Goal: Register for event/course

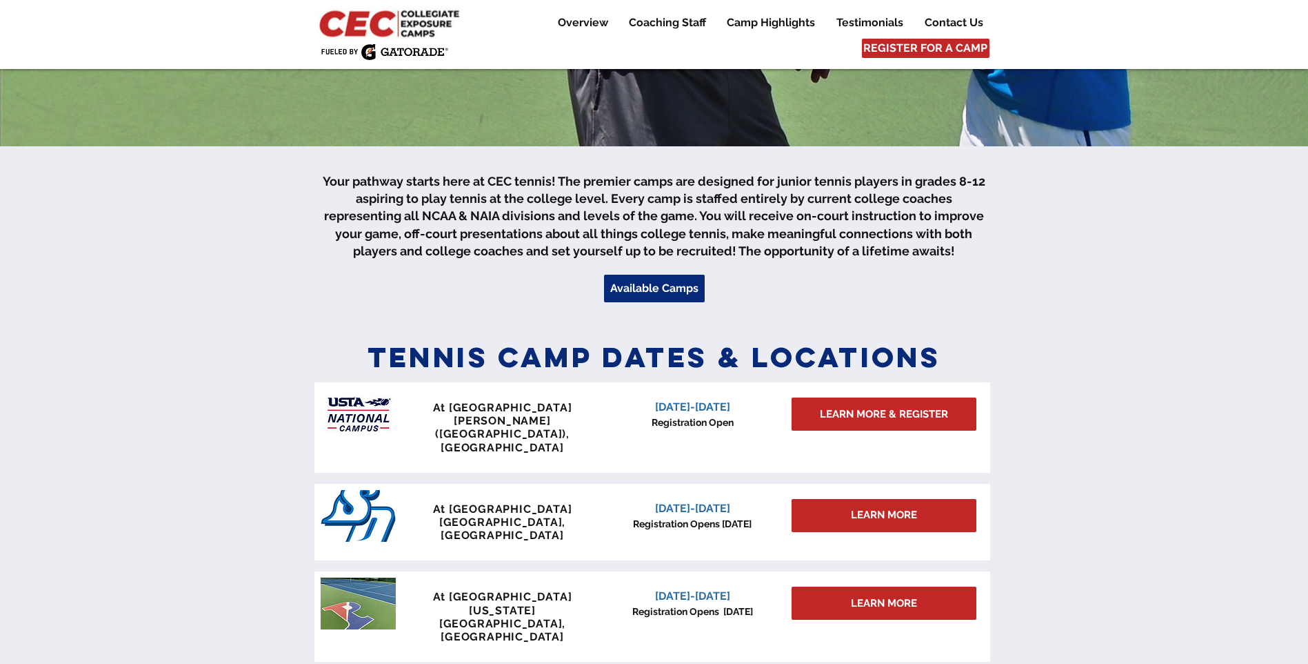
scroll to position [414, 0]
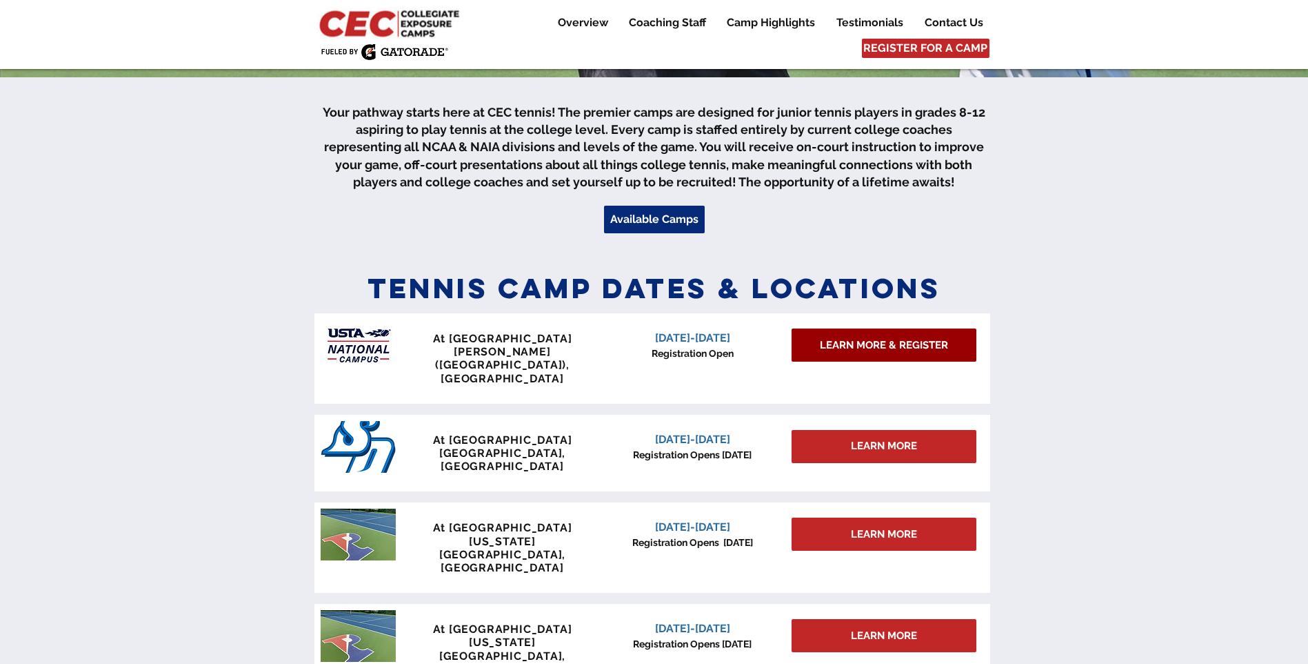
click at [877, 343] on span "LEARN MORE & REGISTER" at bounding box center [884, 345] width 128 height 14
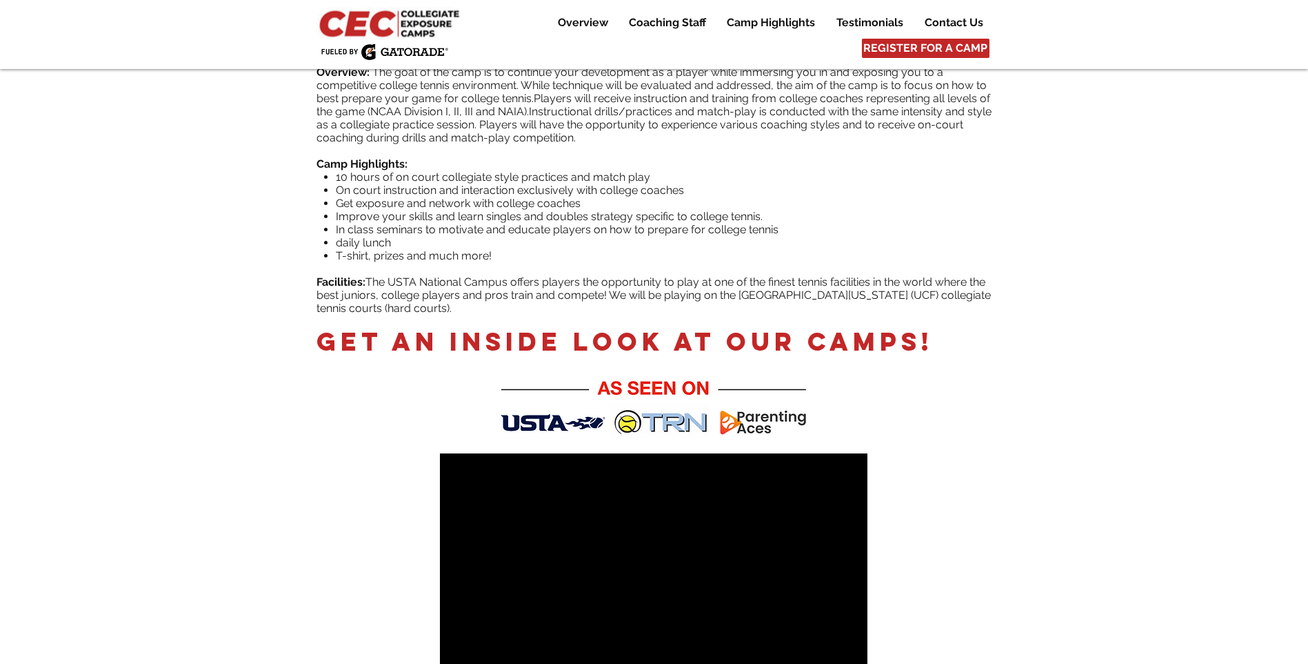
scroll to position [138, 0]
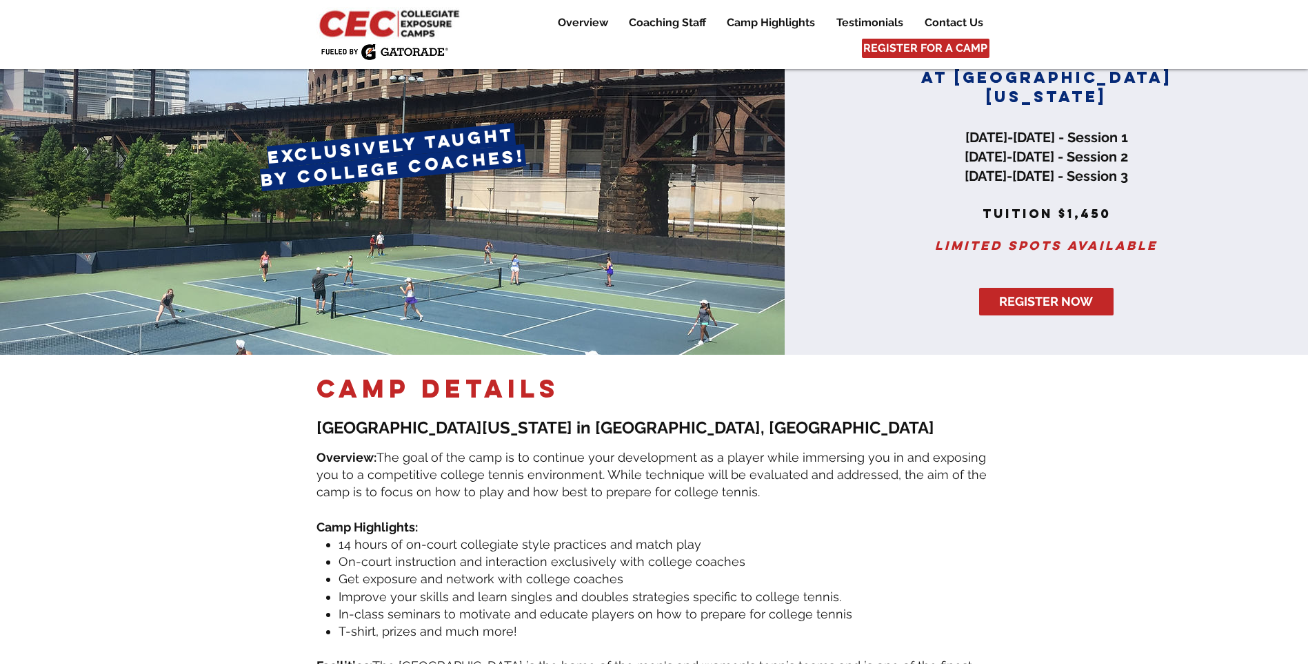
scroll to position [138, 0]
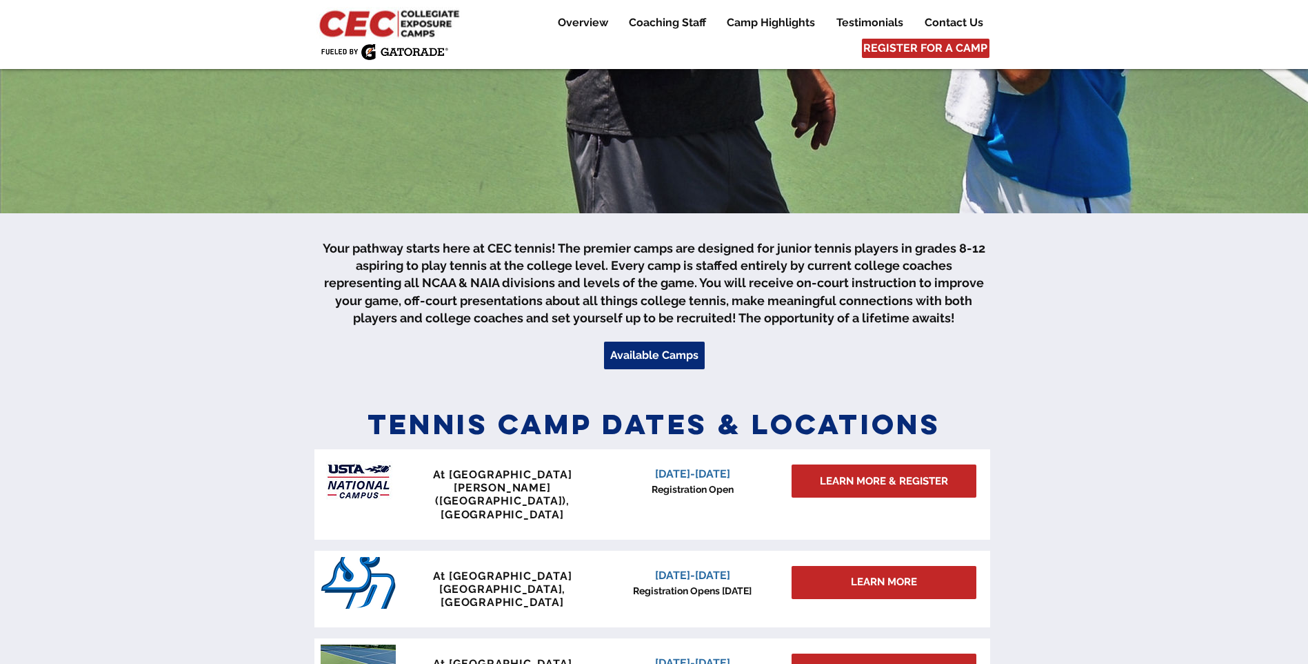
scroll to position [414, 0]
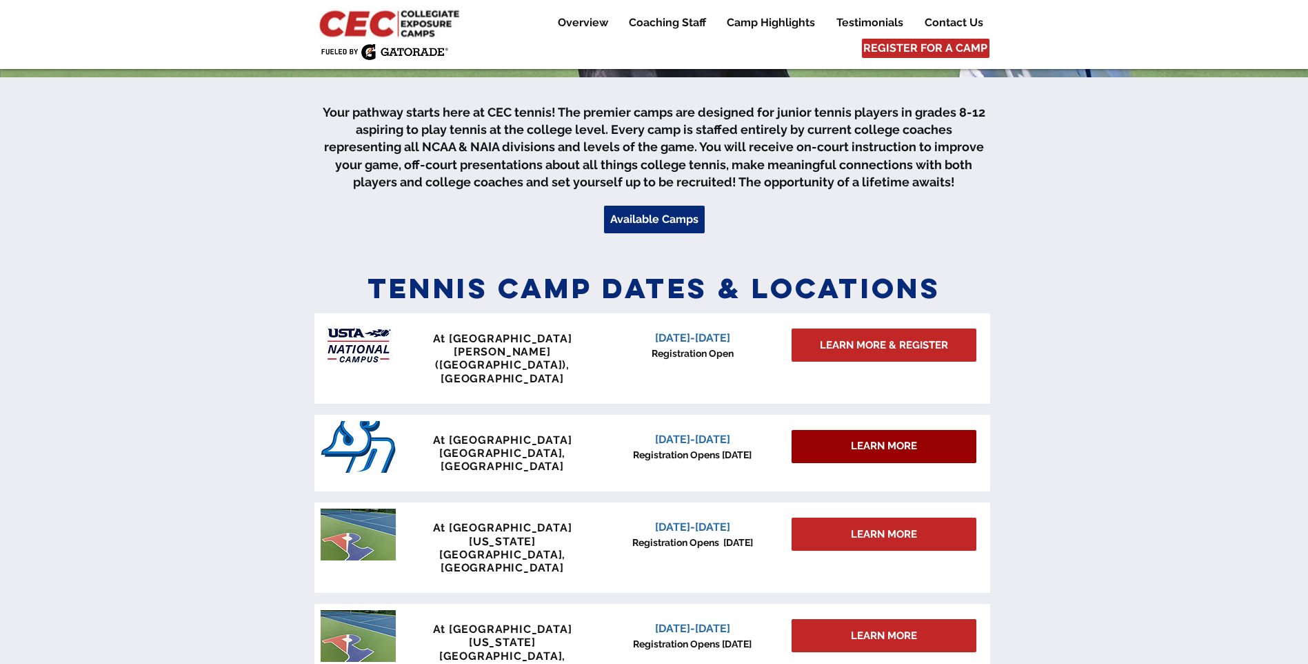
click at [886, 439] on span "LEARN MORE" at bounding box center [884, 446] width 66 height 14
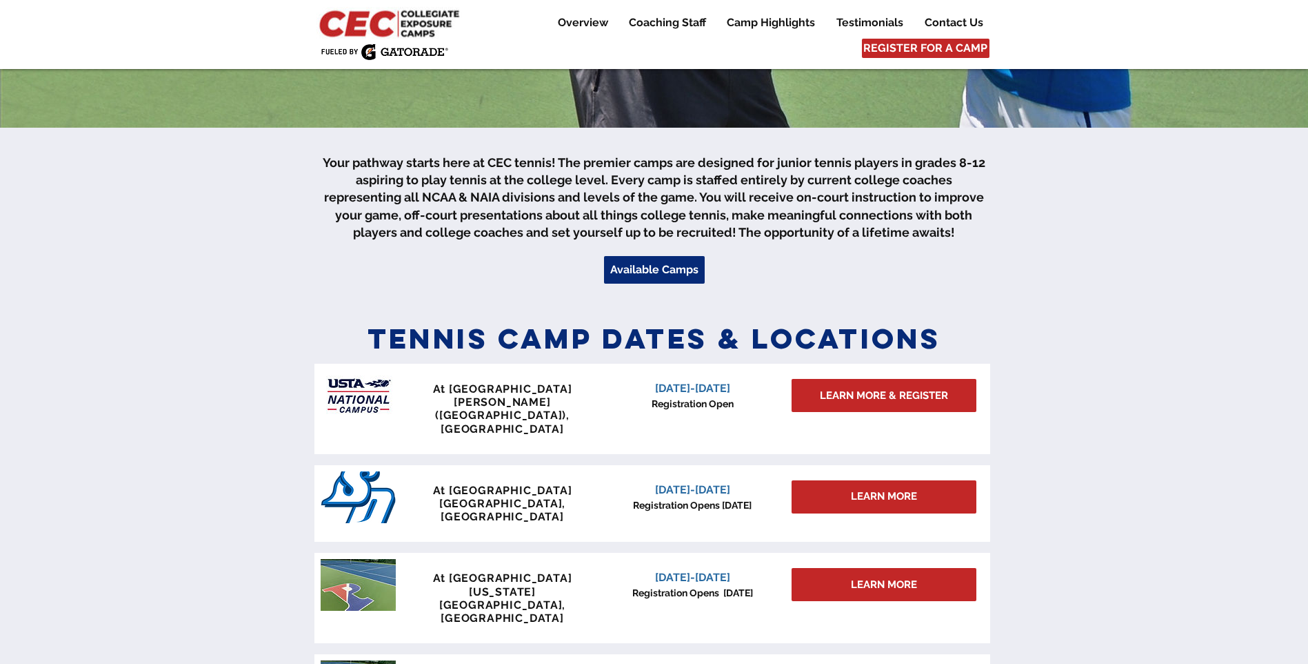
scroll to position [345, 0]
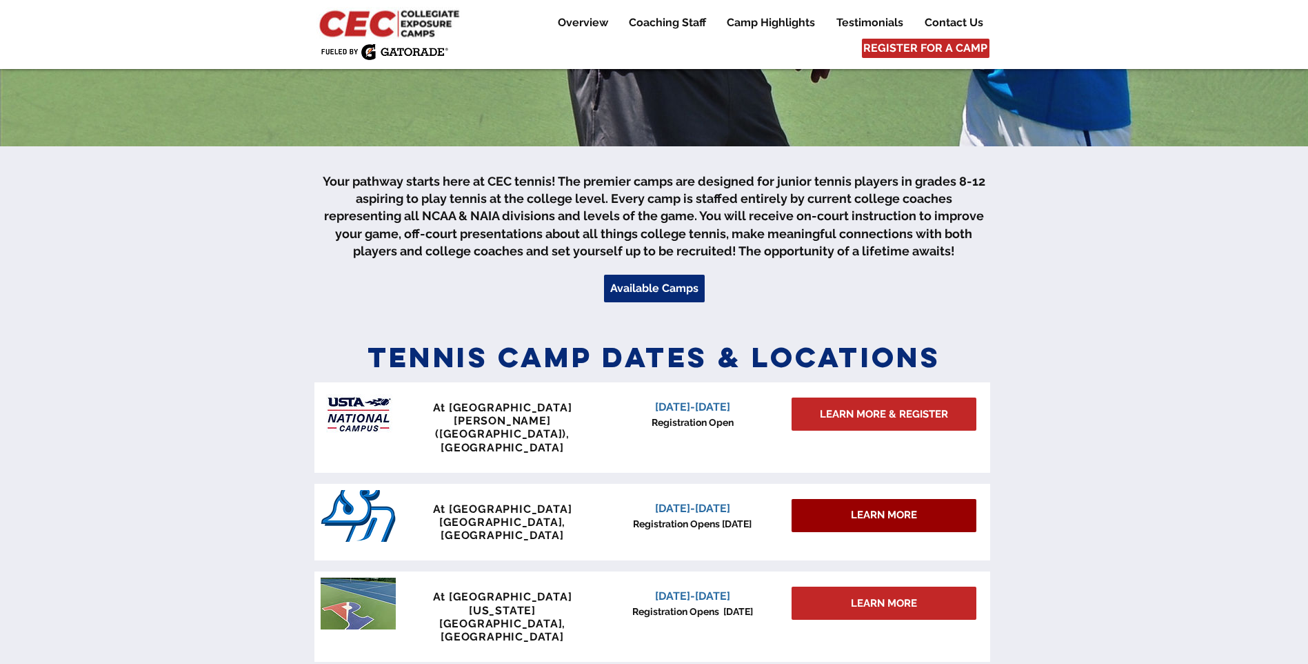
click at [868, 508] on span "LEARN MORE" at bounding box center [884, 515] width 66 height 14
click at [870, 508] on span "LEARN MORE" at bounding box center [884, 515] width 66 height 14
drag, startPoint x: 870, startPoint y: 482, endPoint x: 857, endPoint y: 488, distance: 14.5
click at [857, 508] on span "LEARN MORE" at bounding box center [884, 515] width 66 height 14
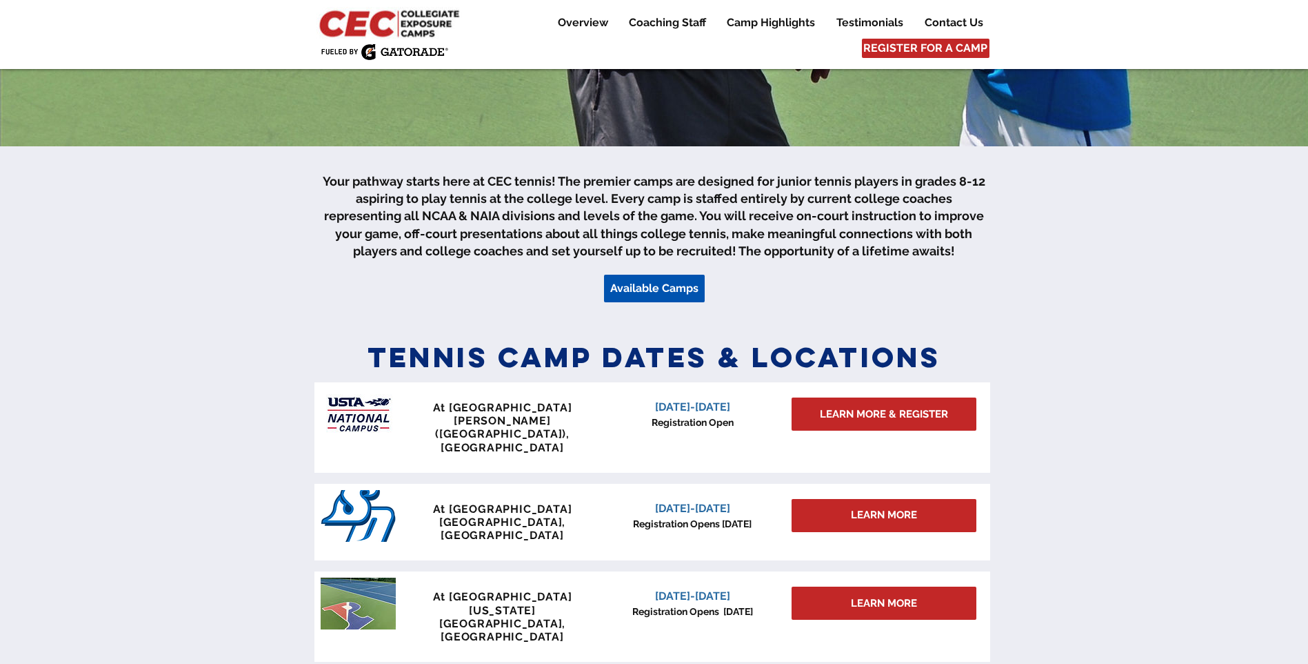
click at [635, 279] on link "Available Camps" at bounding box center [654, 289] width 101 height 28
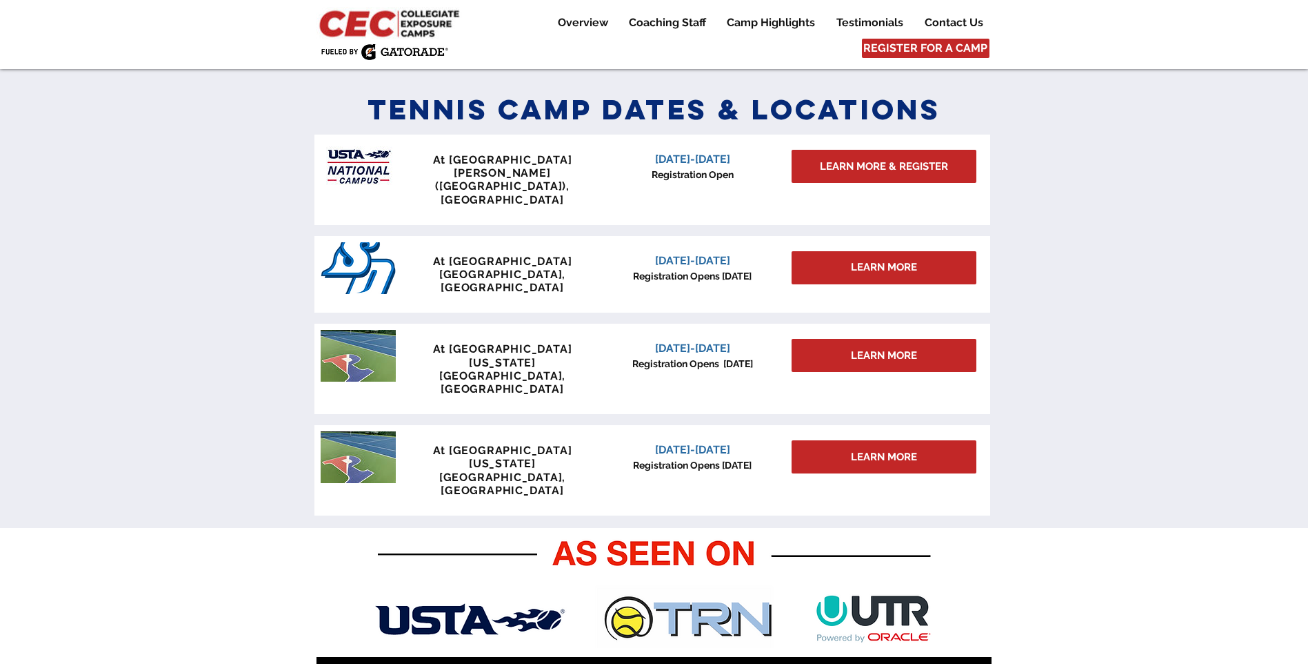
scroll to position [604, 0]
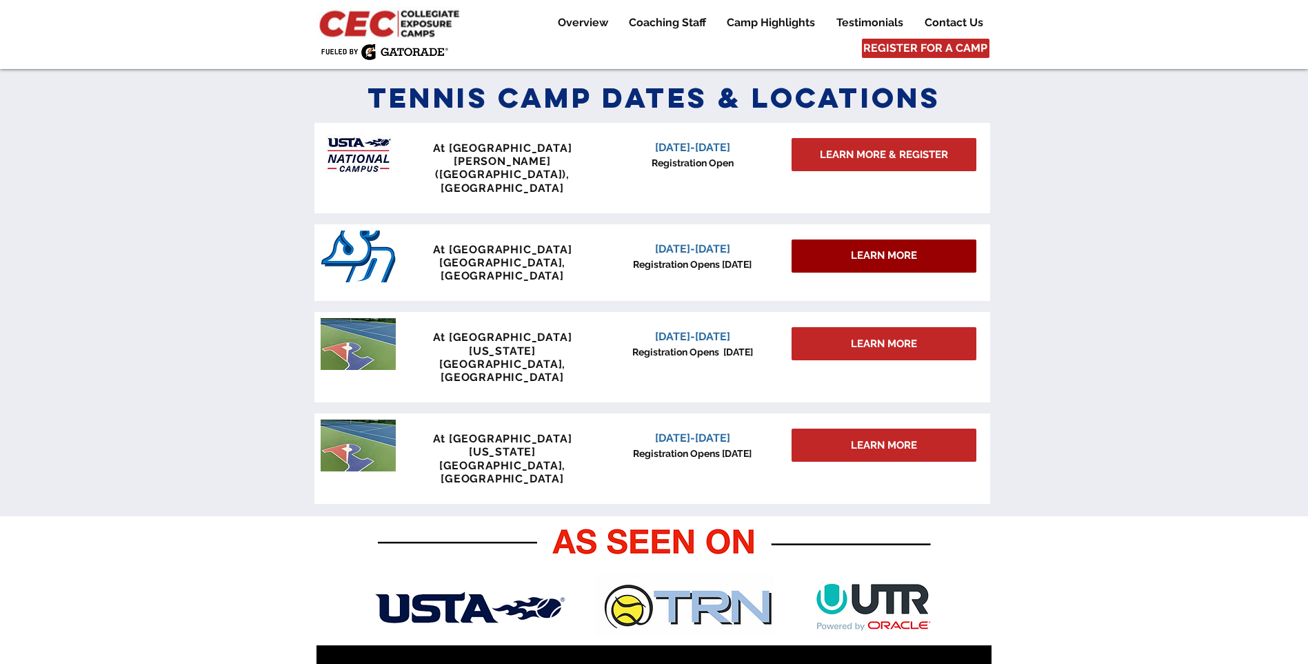
click at [839, 239] on div "LEARN MORE" at bounding box center [884, 255] width 185 height 33
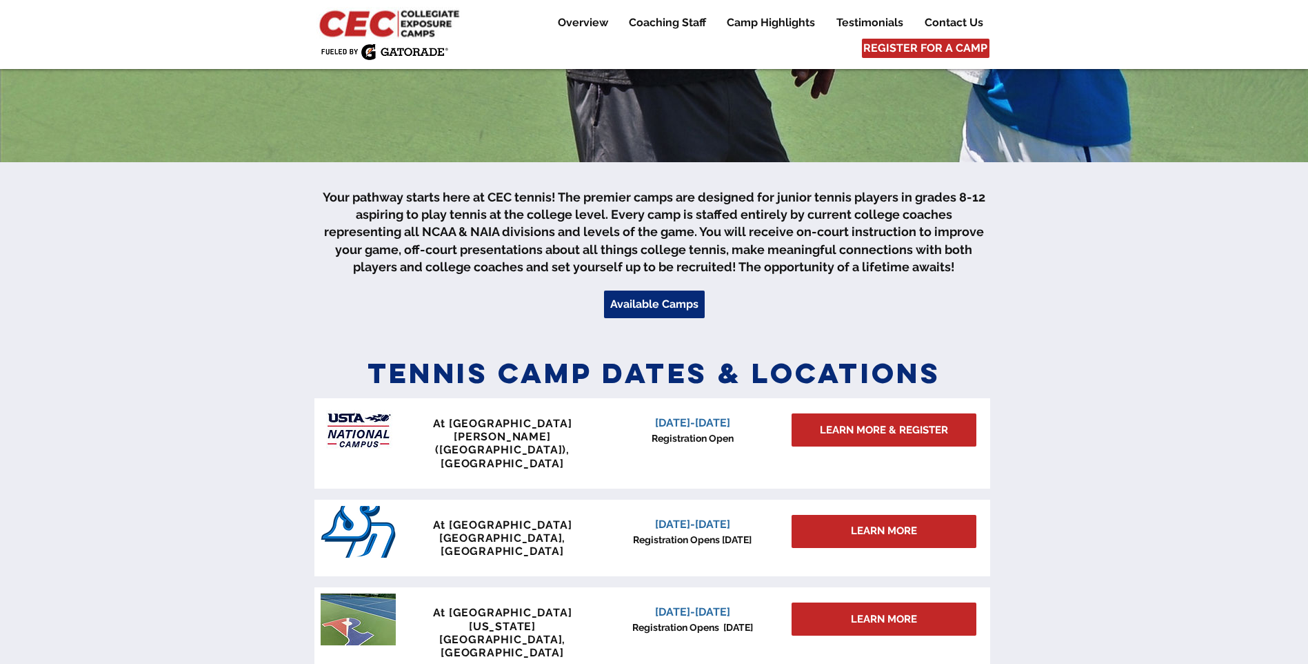
scroll to position [535, 0]
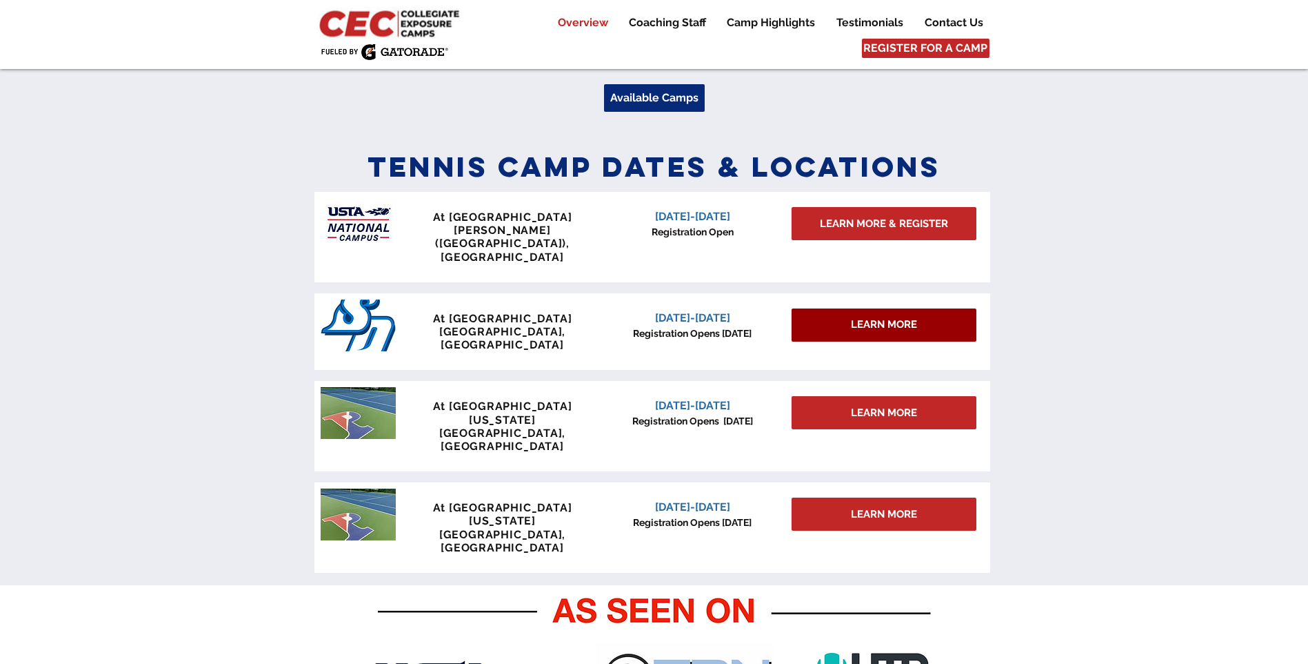
click at [866, 317] on span "LEARN MORE" at bounding box center [884, 324] width 66 height 14
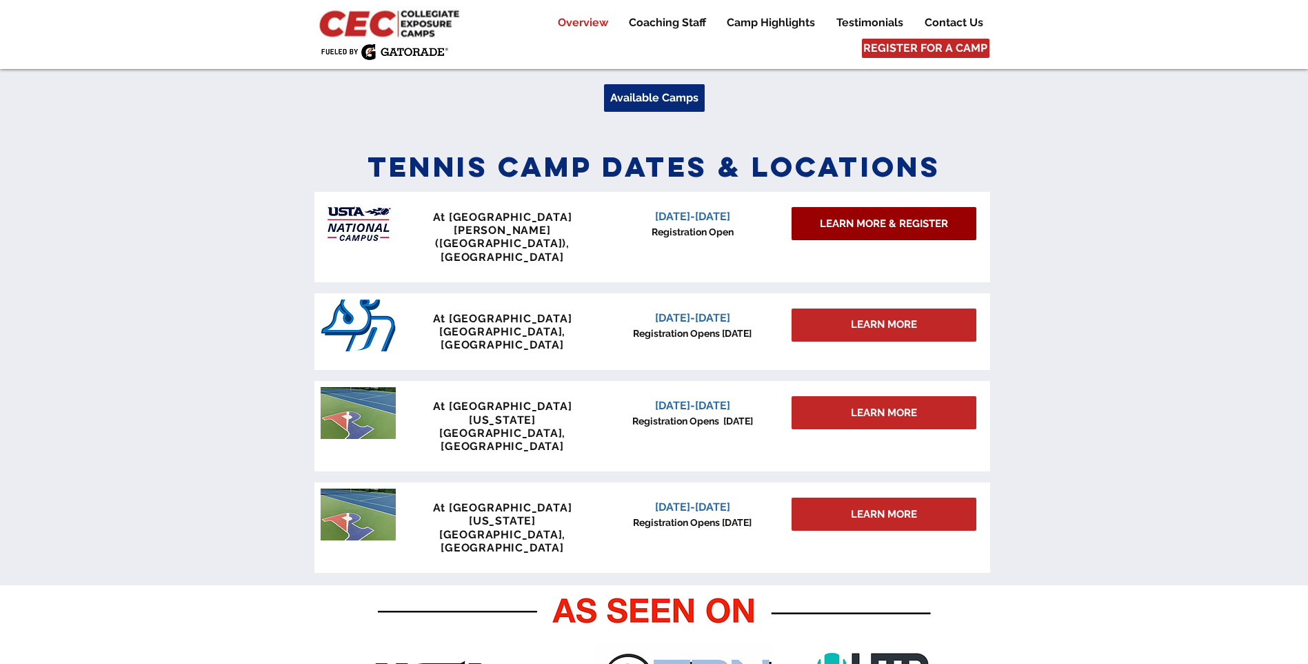
click at [848, 228] on span "LEARN MORE & REGISTER" at bounding box center [884, 224] width 128 height 14
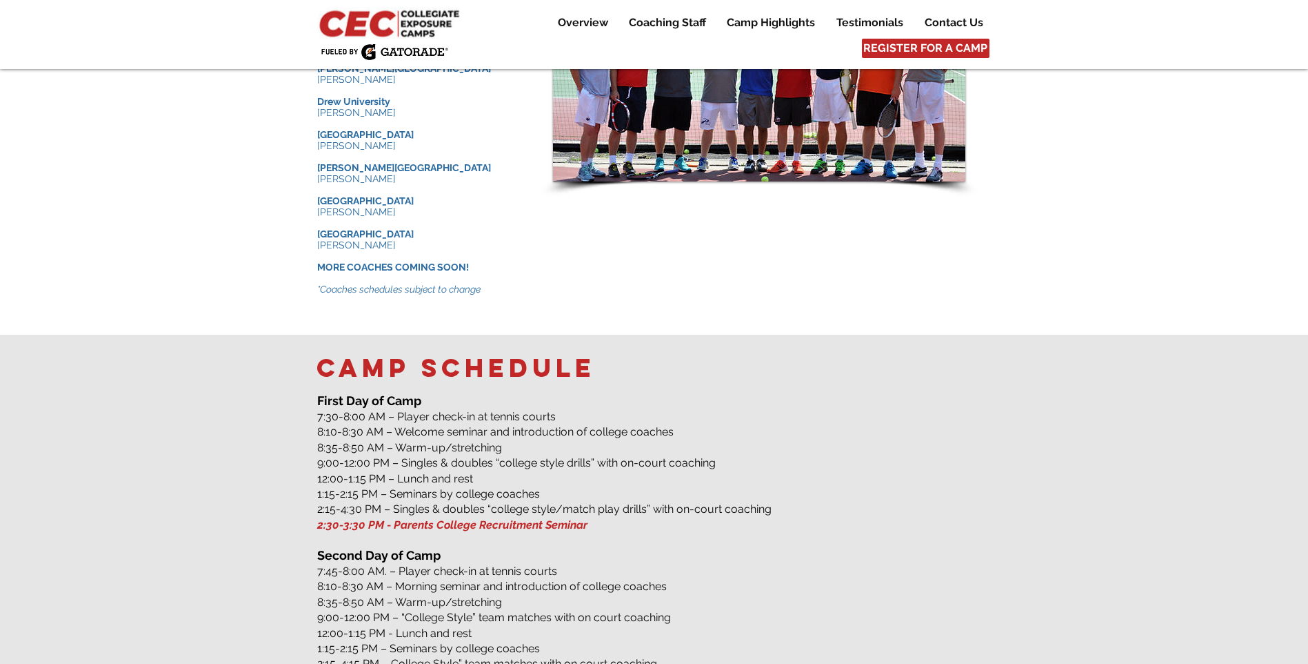
scroll to position [1655, 0]
